Goal: Information Seeking & Learning: Learn about a topic

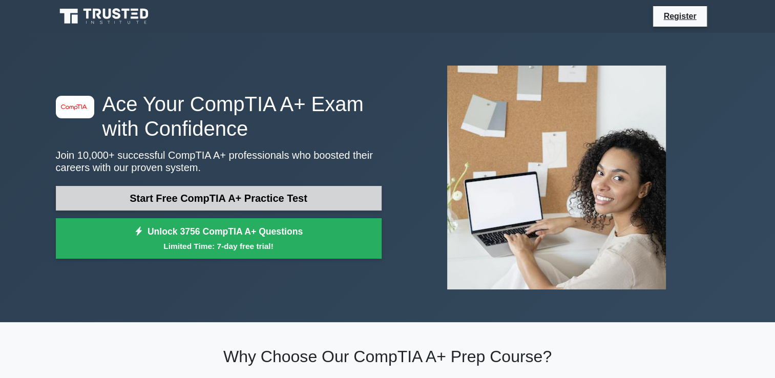
click at [209, 199] on link "Start Free CompTIA A+ Practice Test" at bounding box center [219, 198] width 326 height 25
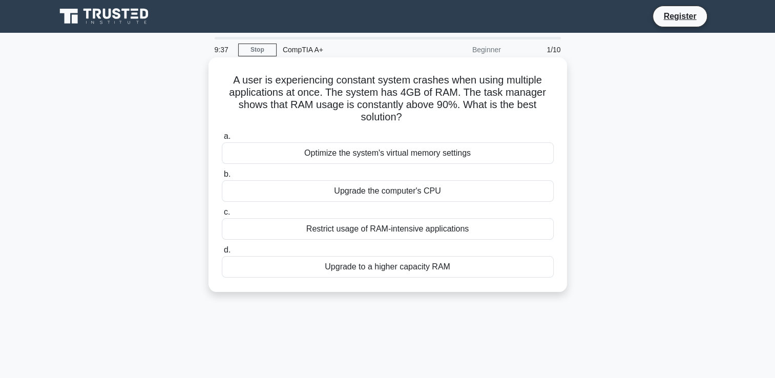
click at [452, 263] on div "Upgrade to a higher capacity RAM" at bounding box center [388, 267] width 332 height 22
click at [222, 254] on input "d. Upgrade to a higher capacity RAM" at bounding box center [222, 250] width 0 height 7
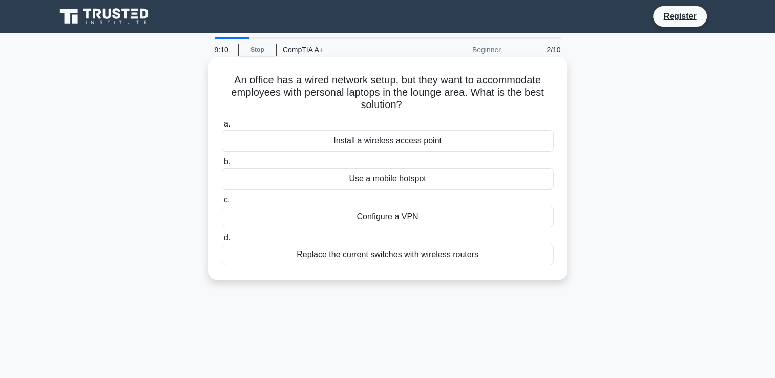
click at [464, 140] on div "Install a wireless access point" at bounding box center [388, 141] width 332 height 22
click at [222, 128] on input "a. Install a wireless access point" at bounding box center [222, 124] width 0 height 7
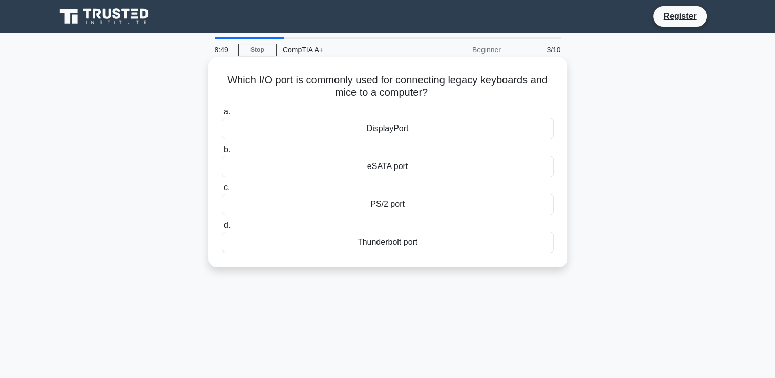
click at [416, 203] on div "PS/2 port" at bounding box center [388, 205] width 332 height 22
click at [222, 191] on input "c. PS/2 port" at bounding box center [222, 187] width 0 height 7
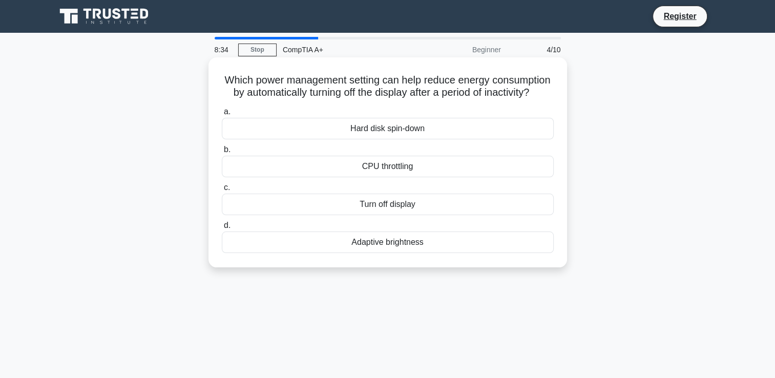
click at [429, 177] on div "CPU throttling" at bounding box center [388, 167] width 332 height 22
click at [222, 153] on input "b. CPU throttling" at bounding box center [222, 149] width 0 height 7
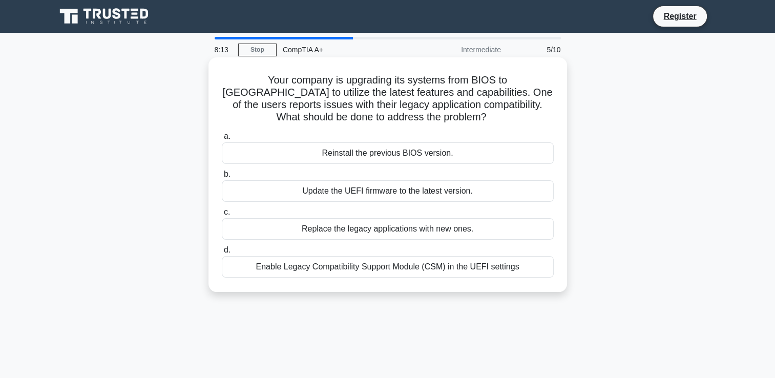
click at [258, 81] on h5 "Your company is upgrading its systems from BIOS to UEFI to utilize the latest f…" at bounding box center [388, 99] width 334 height 50
click at [424, 108] on h5 "Your company is upgrading its systems from BIOS to UEFI to utilize the latest f…" at bounding box center [388, 99] width 334 height 50
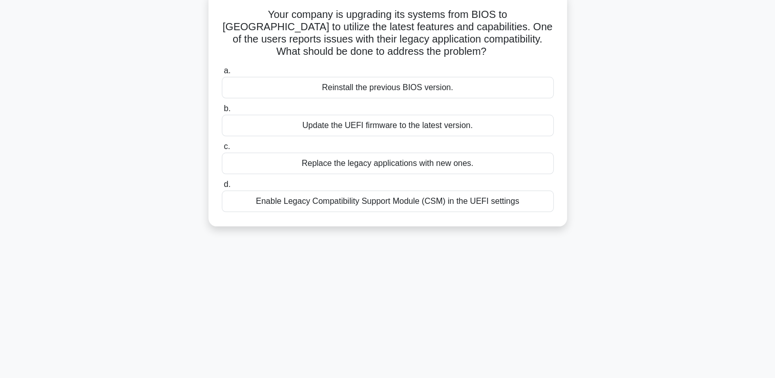
scroll to position [68, 0]
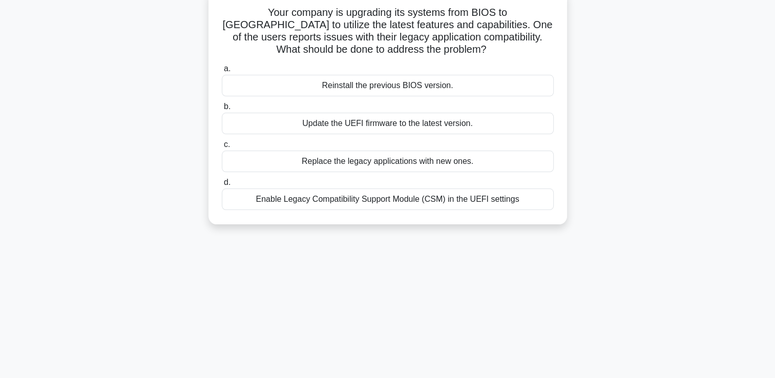
click at [457, 195] on div "Enable Legacy Compatibility Support Module (CSM) in the UEFI settings" at bounding box center [388, 200] width 332 height 22
click at [222, 186] on input "d. Enable Legacy Compatibility Support Module (CSM) in the UEFI settings" at bounding box center [222, 182] width 0 height 7
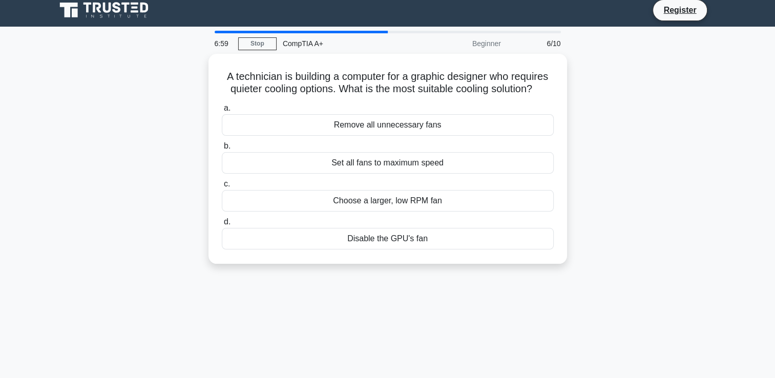
scroll to position [0, 0]
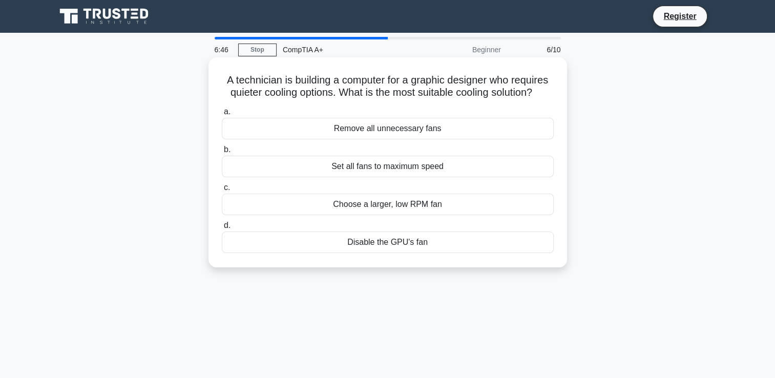
click at [396, 95] on h5 "A technician is building a computer for a graphic designer who requires quieter…" at bounding box center [388, 87] width 334 height 26
click at [448, 134] on div "Remove all unnecessary fans" at bounding box center [388, 129] width 332 height 22
click at [222, 115] on input "a. Remove all unnecessary fans" at bounding box center [222, 112] width 0 height 7
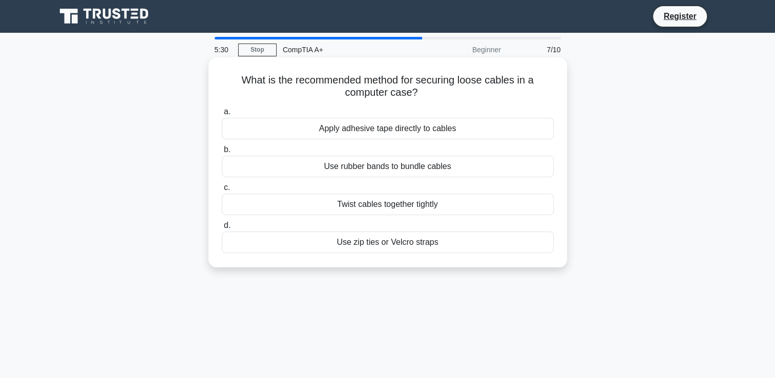
click at [399, 87] on h5 "What is the recommended method for securing loose cables in a computer case? .s…" at bounding box center [388, 87] width 334 height 26
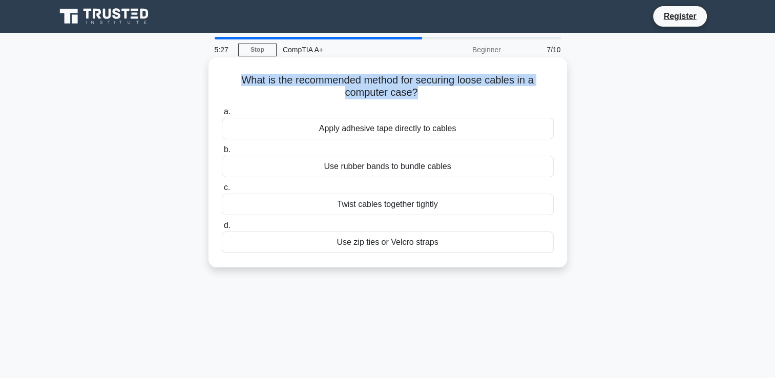
click at [399, 87] on h5 "What is the recommended method for securing loose cables in a computer case? .s…" at bounding box center [388, 87] width 334 height 26
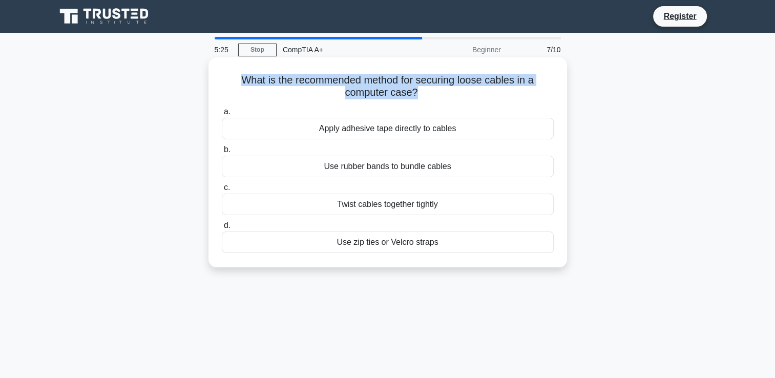
click at [399, 87] on h5 "What is the recommended method for securing loose cables in a computer case? .s…" at bounding box center [388, 87] width 334 height 26
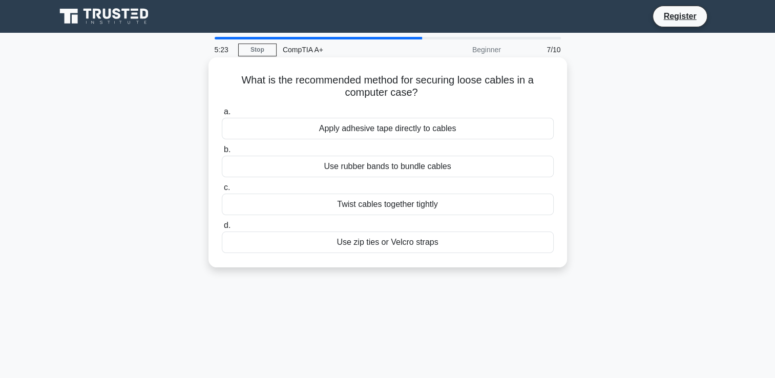
drag, startPoint x: 399, startPoint y: 87, endPoint x: 445, endPoint y: 109, distance: 51.1
click at [445, 109] on label "a. Apply adhesive tape directly to cables" at bounding box center [388, 123] width 332 height 34
click at [222, 109] on input "a. Apply adhesive tape directly to cables" at bounding box center [222, 112] width 0 height 7
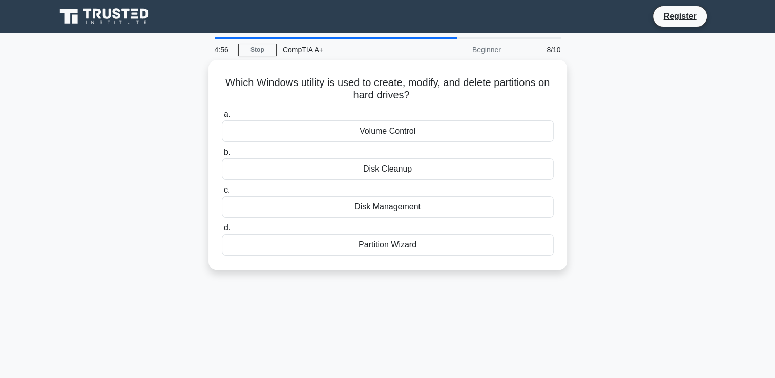
click at [445, 109] on label "a. Volume Control" at bounding box center [388, 125] width 332 height 34
click at [222, 111] on input "a. Volume Control" at bounding box center [222, 114] width 0 height 7
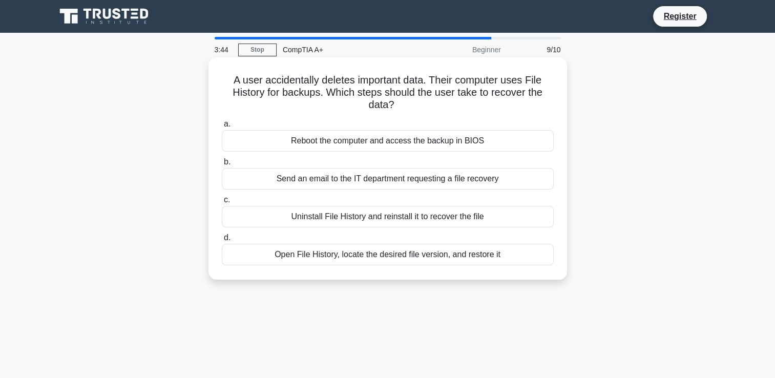
click at [469, 249] on div "Open File History, locate the desired file version, and restore it" at bounding box center [388, 255] width 332 height 22
click at [222, 241] on input "d. Open File History, locate the desired file version, and restore it" at bounding box center [222, 238] width 0 height 7
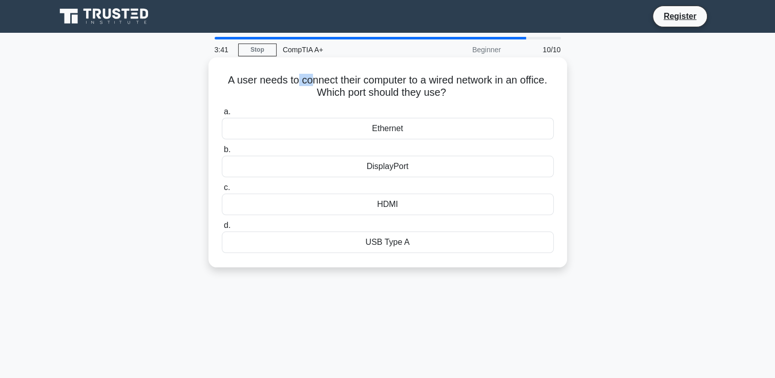
drag, startPoint x: 293, startPoint y: 85, endPoint x: 307, endPoint y: 85, distance: 14.3
click at [307, 85] on h5 "A user needs to connect their computer to a wired network in an office. Which p…" at bounding box center [388, 87] width 334 height 26
click at [308, 94] on h5 "A user needs to connect their computer to a wired network in an office. Which p…" at bounding box center [388, 87] width 334 height 26
click at [425, 133] on div "Ethernet" at bounding box center [388, 129] width 332 height 22
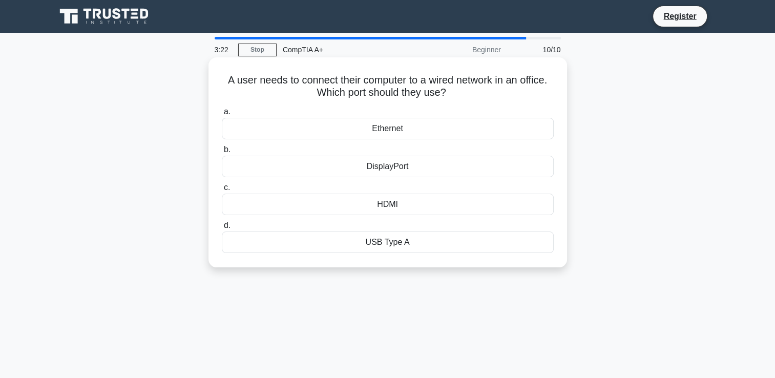
click at [222, 115] on input "a. Ethernet" at bounding box center [222, 112] width 0 height 7
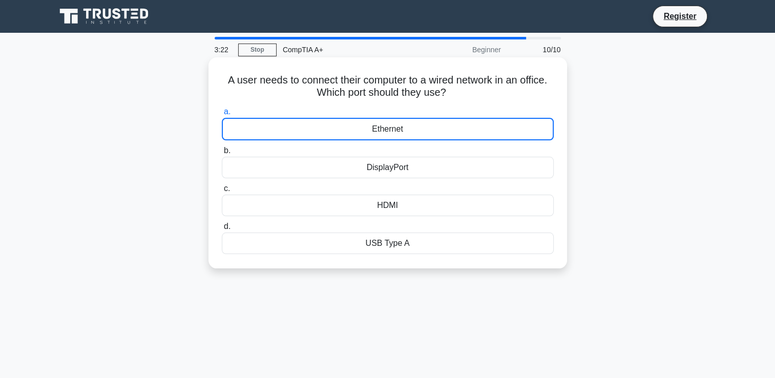
click at [425, 133] on div "Ethernet" at bounding box center [388, 129] width 332 height 23
click at [222, 115] on input "a. Ethernet" at bounding box center [222, 112] width 0 height 7
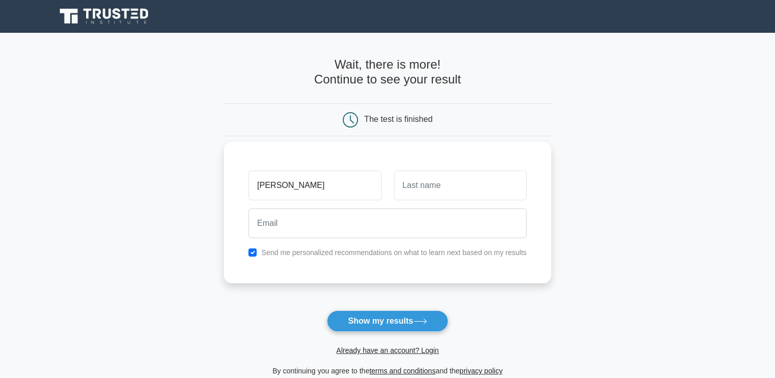
type input "[PERSON_NAME]"
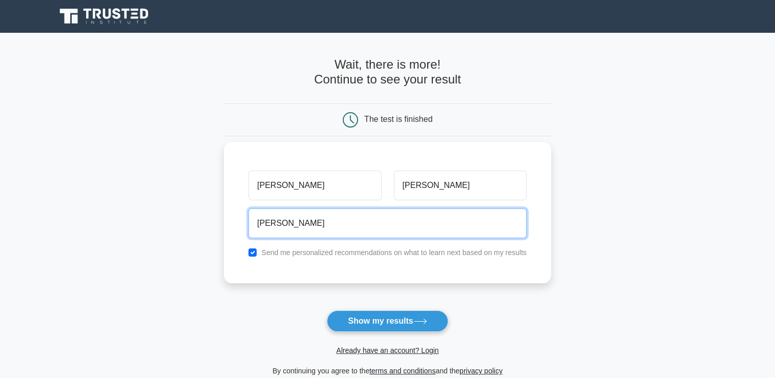
type input "[EMAIL_ADDRESS][DOMAIN_NAME]"
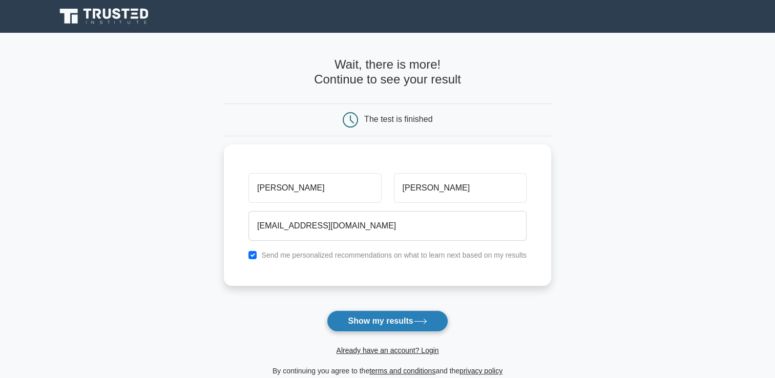
click at [379, 311] on button "Show my results" at bounding box center [387, 321] width 121 height 22
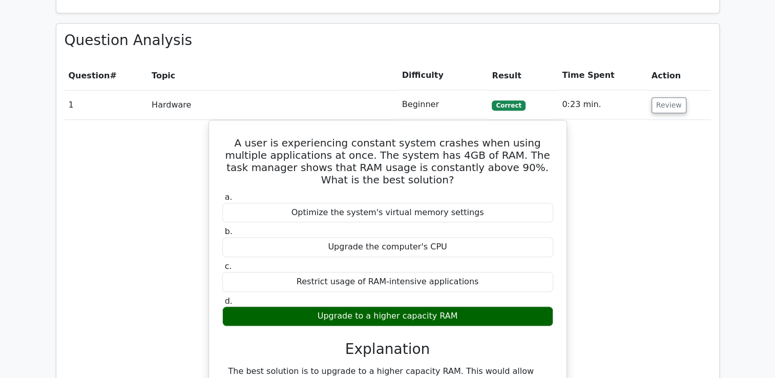
scroll to position [662, 0]
click at [661, 97] on button "Review" at bounding box center [669, 105] width 35 height 16
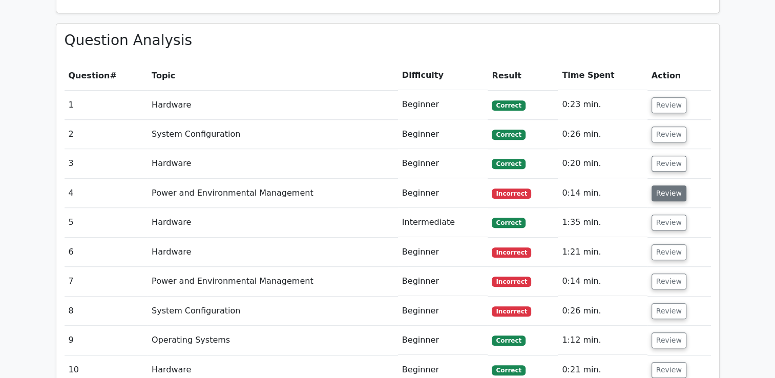
click at [662, 185] on button "Review" at bounding box center [669, 193] width 35 height 16
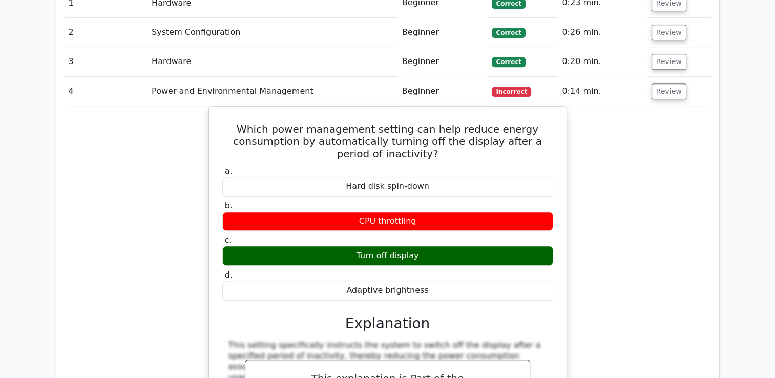
scroll to position [764, 0]
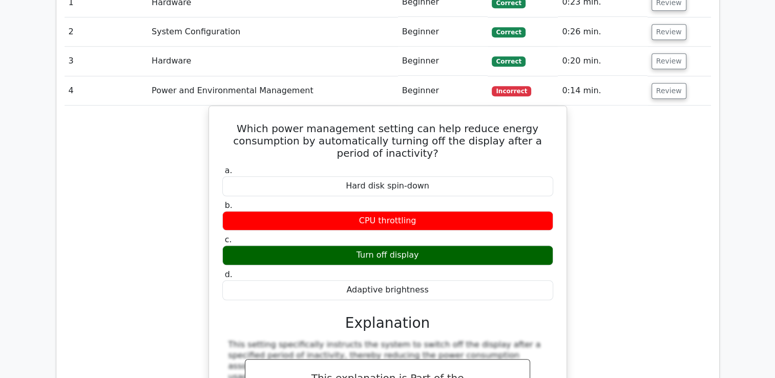
click at [604, 167] on div "Which power management setting can help reduce energy consumption by automatica…" at bounding box center [388, 307] width 646 height 403
click at [660, 83] on button "Review" at bounding box center [669, 91] width 35 height 16
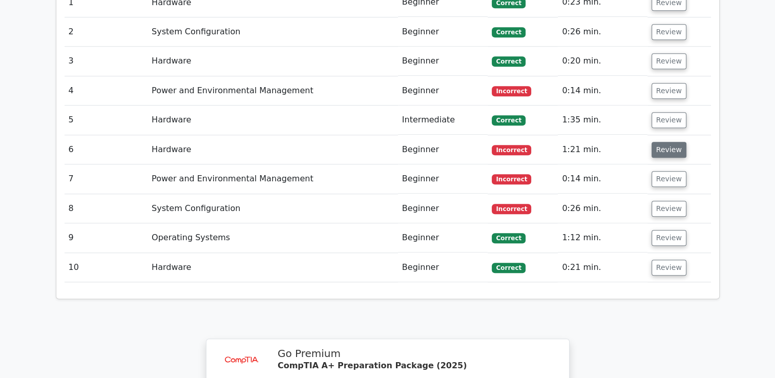
click at [668, 142] on button "Review" at bounding box center [669, 150] width 35 height 16
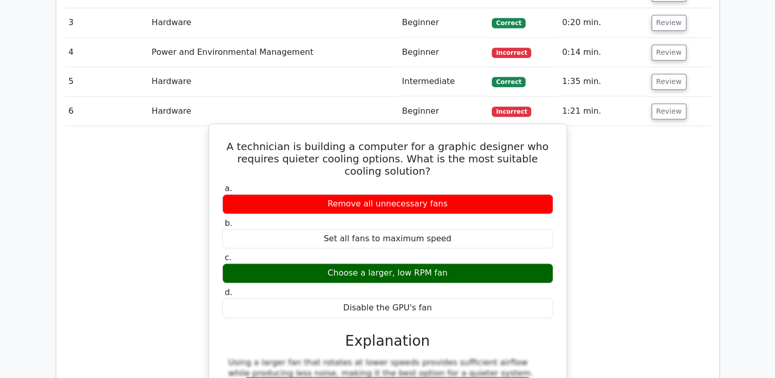
scroll to position [805, 0]
